Goal: Find specific page/section: Find specific page/section

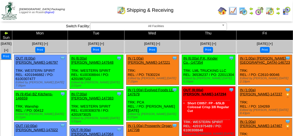
click at [287, 11] on img at bounding box center [286, 11] width 9 height 9
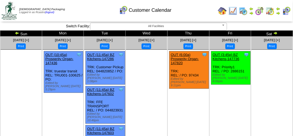
click at [151, 73] on ul at bounding box center [146, 91] width 41 height 82
click at [150, 74] on ul at bounding box center [146, 91] width 41 height 82
click at [151, 74] on ul at bounding box center [146, 91] width 41 height 82
drag, startPoint x: 155, startPoint y: 84, endPoint x: 158, endPoint y: 87, distance: 4.3
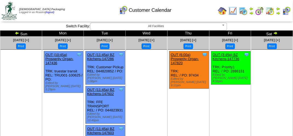
click at [158, 86] on ul at bounding box center [146, 91] width 41 height 82
drag, startPoint x: 159, startPoint y: 87, endPoint x: 182, endPoint y: 67, distance: 30.1
click at [160, 87] on ul at bounding box center [146, 91] width 41 height 82
click at [240, 97] on ul "Clone Item OUT (3:45p) BZ Kitchens-147736 BZ Kitchens ScheduleID: 147736 884 CS…" at bounding box center [230, 92] width 41 height 82
click at [91, 9] on div "Customer Calendar" at bounding box center [145, 8] width 167 height 15
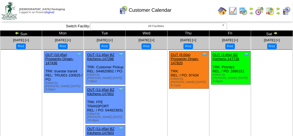
click at [99, 6] on div "Customer Calendar" at bounding box center [145, 8] width 167 height 15
